Goal: Find specific page/section: Find specific page/section

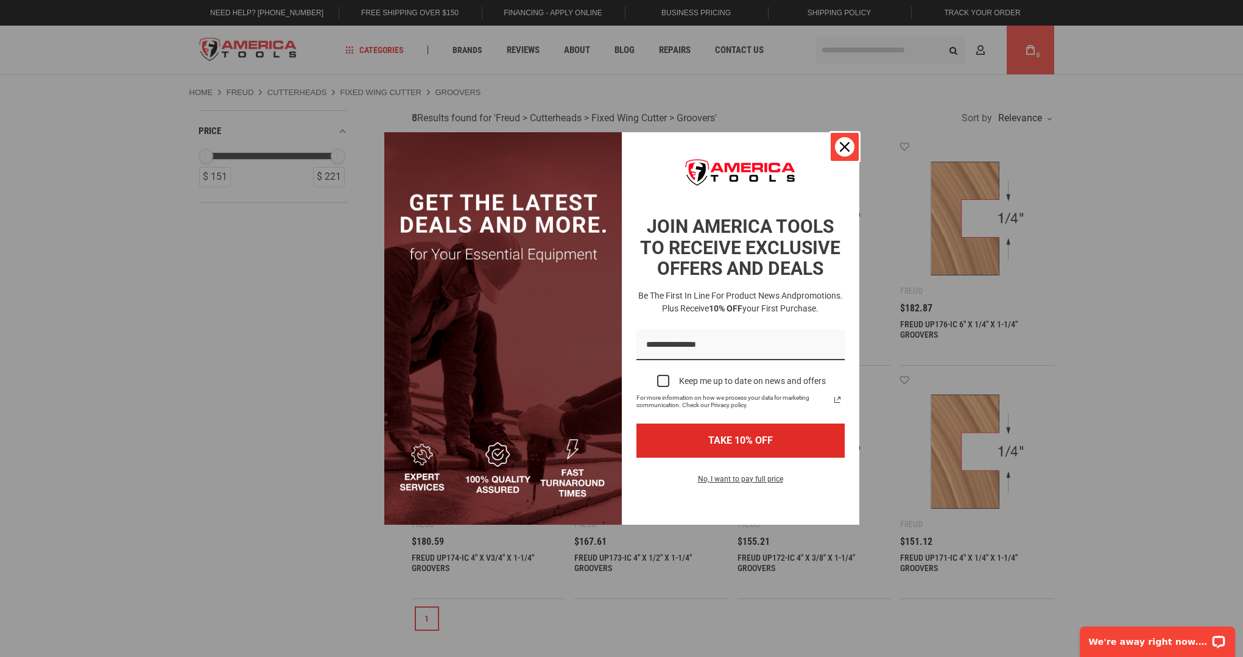
click at [842, 149] on icon "close icon" at bounding box center [845, 147] width 10 height 10
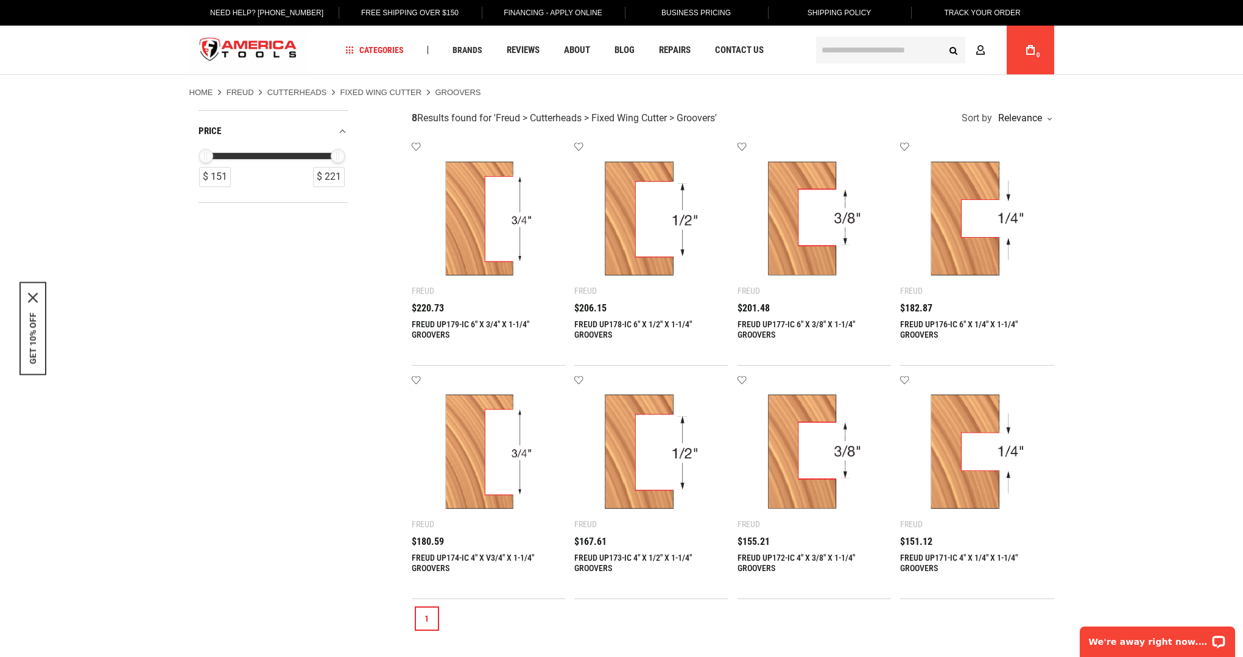
click at [285, 94] on link "Cutterheads" at bounding box center [297, 92] width 60 height 11
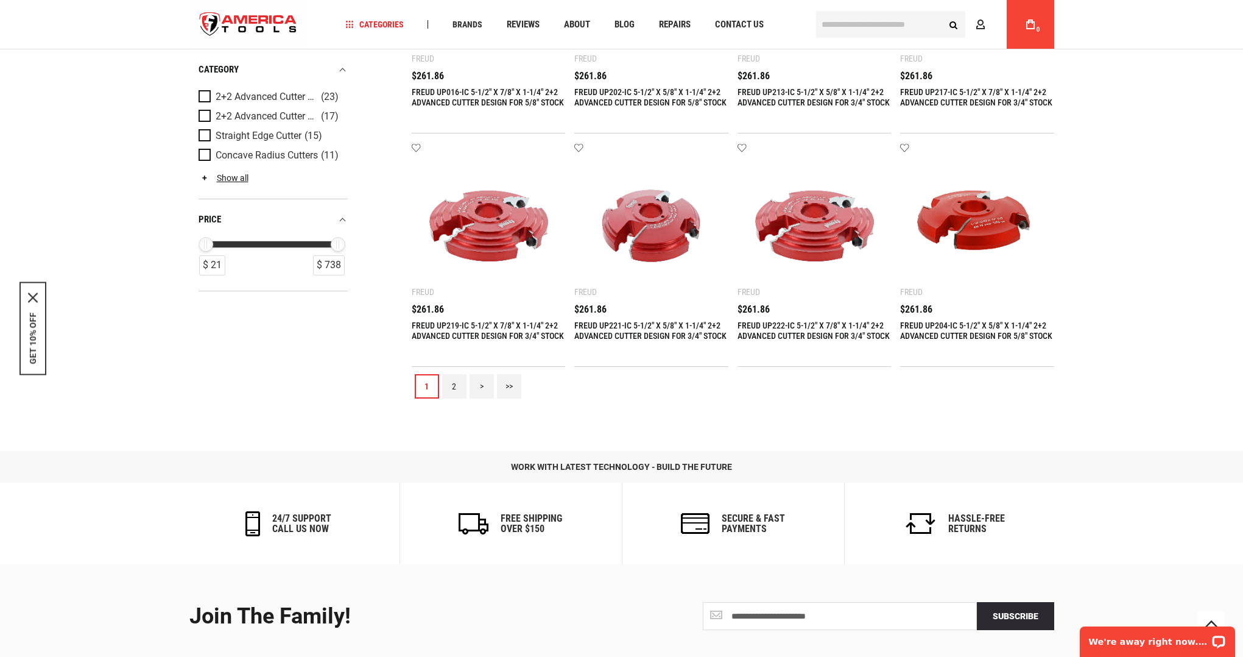
scroll to position [1201, 0]
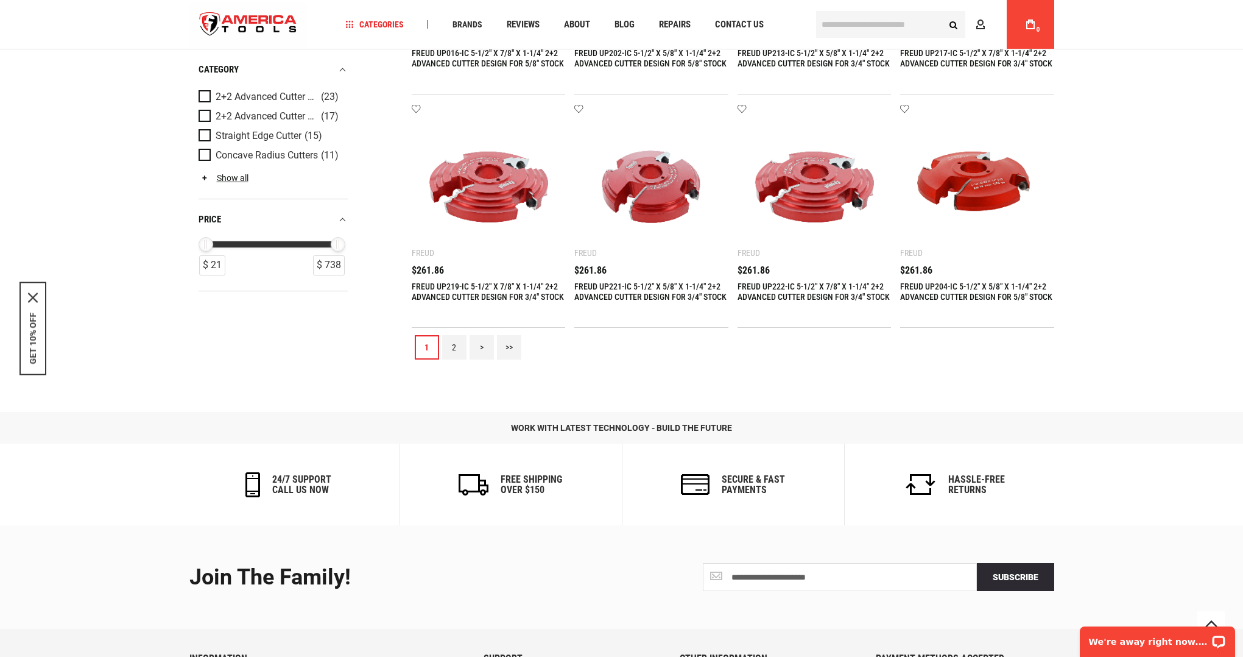
click at [456, 353] on link "2" at bounding box center [454, 347] width 24 height 24
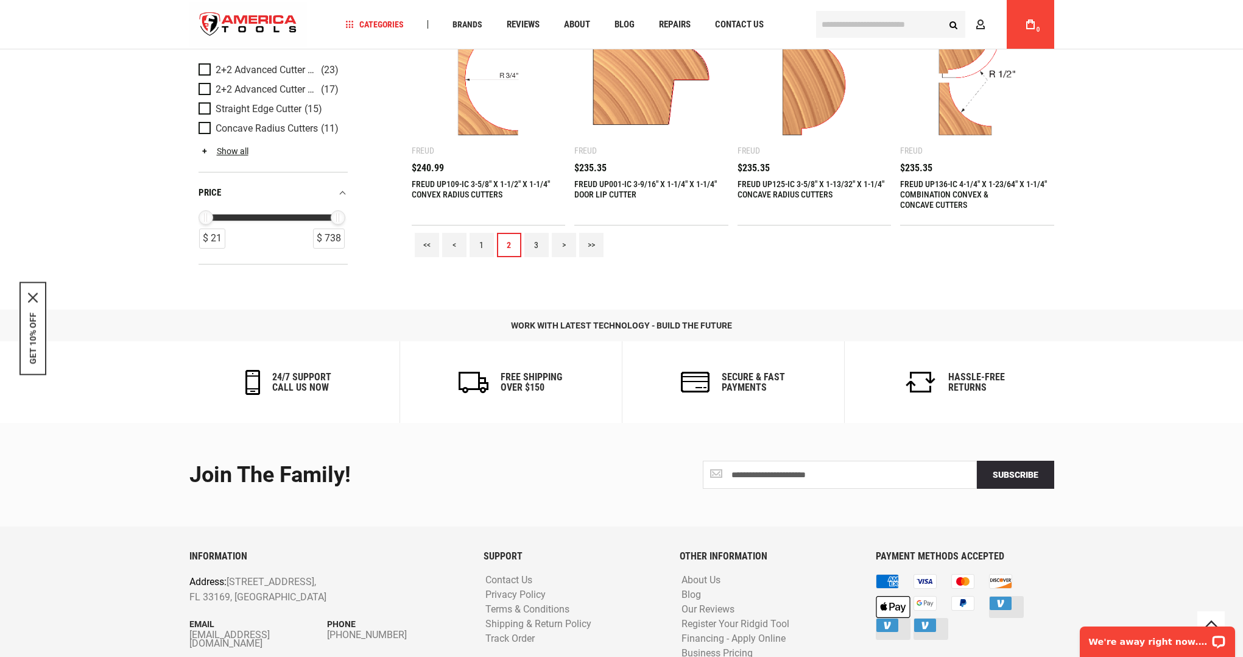
scroll to position [1336, 0]
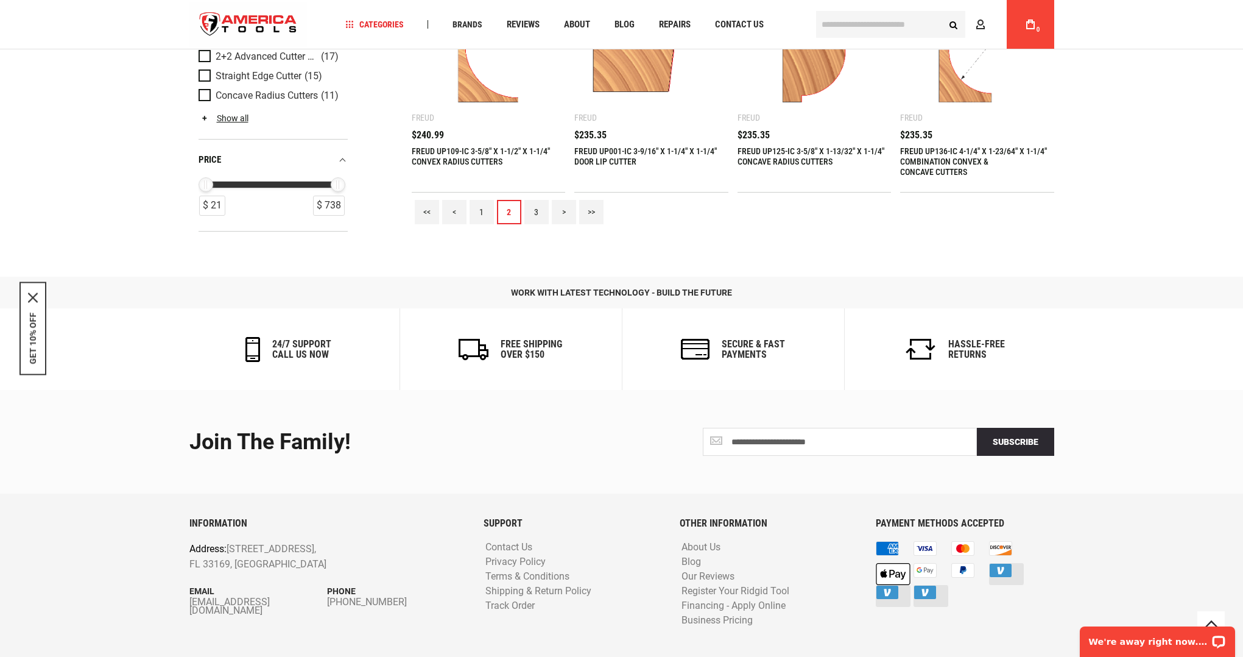
click at [536, 212] on link "3" at bounding box center [536, 212] width 24 height 24
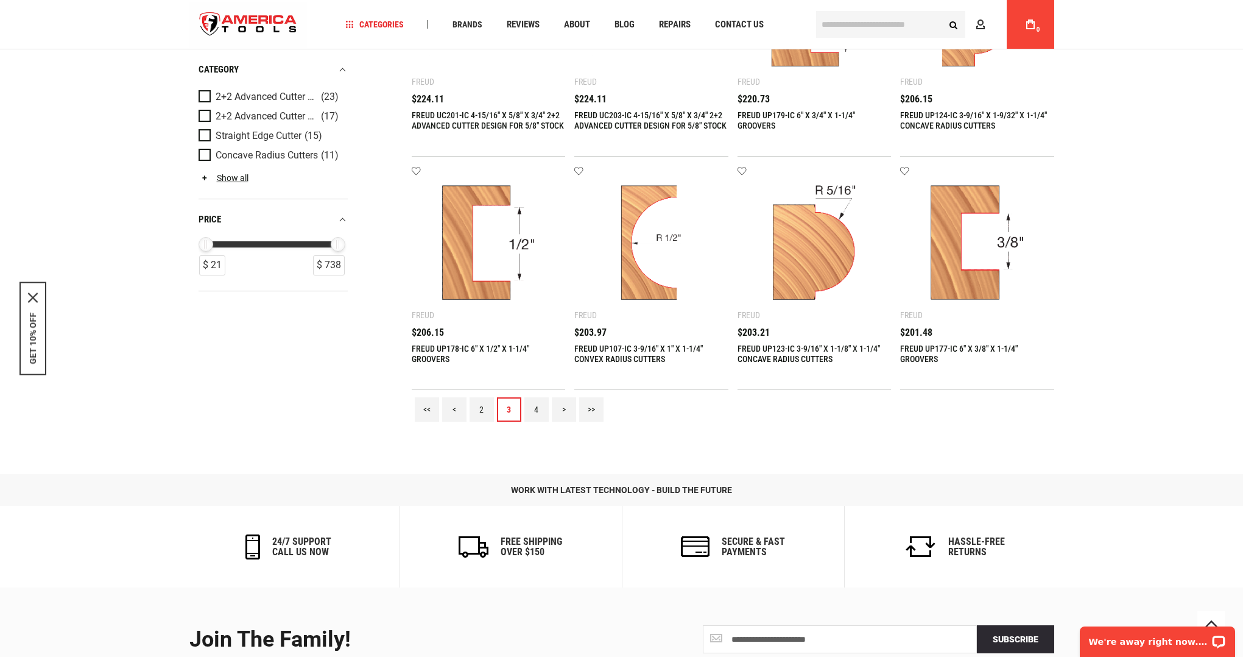
scroll to position [1168, 0]
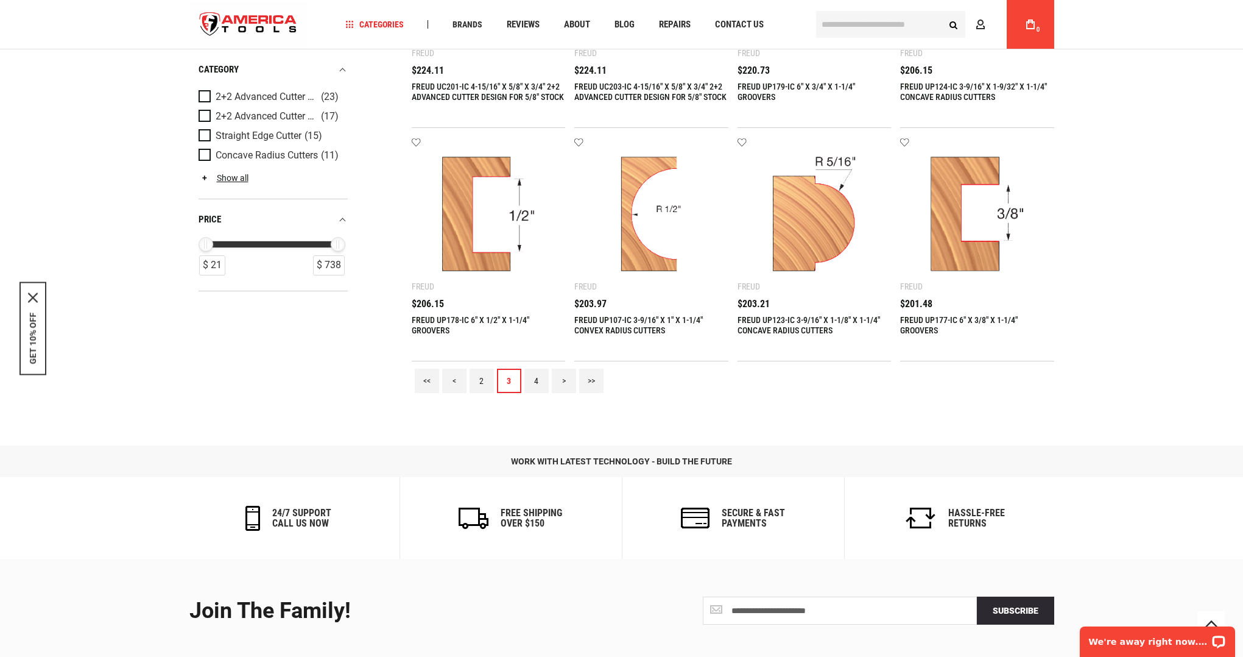
click at [531, 381] on link "4" at bounding box center [536, 381] width 24 height 24
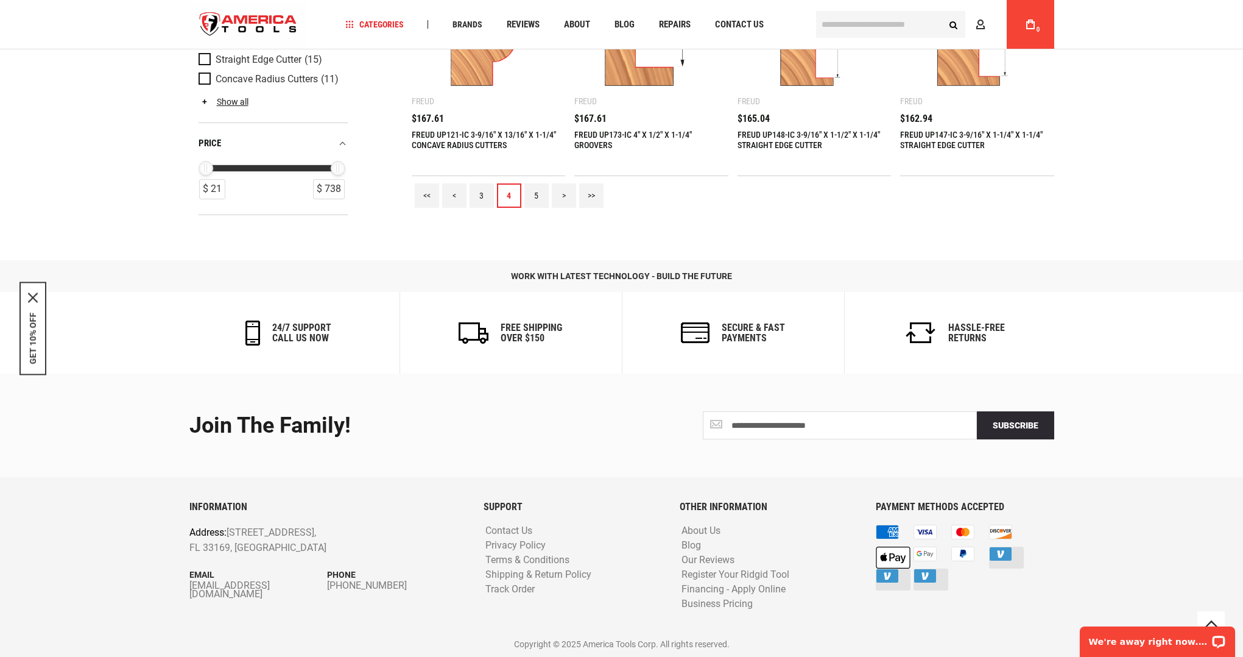
scroll to position [0, 0]
